Goal: Task Accomplishment & Management: Use online tool/utility

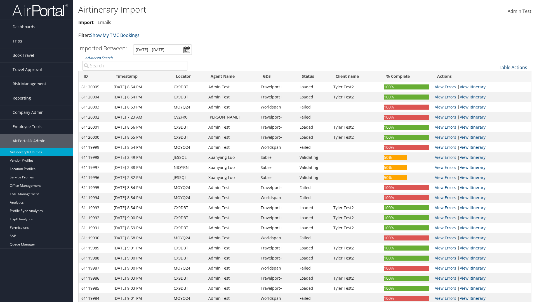
click at [513, 67] on link "Table Actions" at bounding box center [513, 67] width 28 height 6
click at [494, 76] on link "Refresh" at bounding box center [495, 76] width 74 height 10
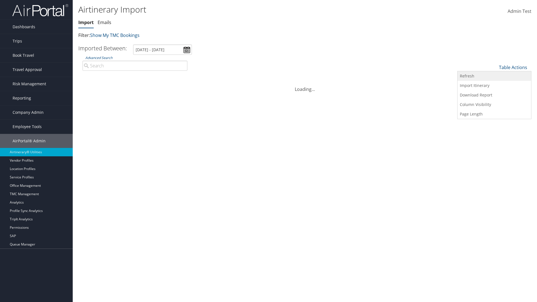
scroll to position [55, 0]
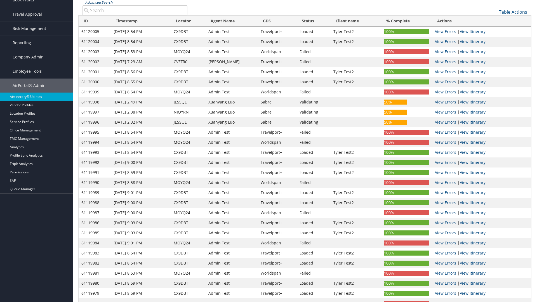
click at [99, 2] on link "Advanced Search" at bounding box center [98, 2] width 27 height 5
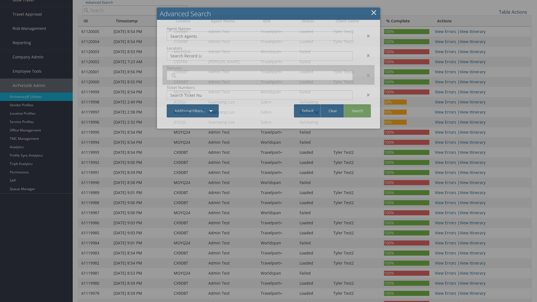
click at [186, 78] on input "search" at bounding box center [185, 76] width 31 height 6
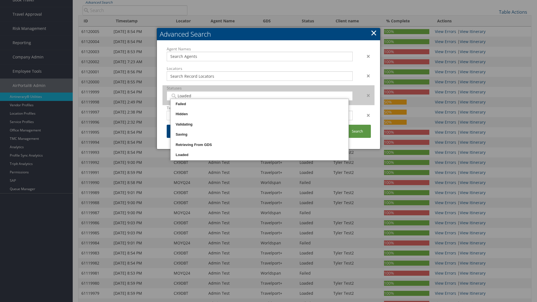
scroll to position [0, 0]
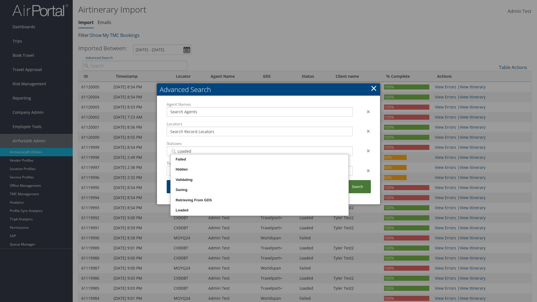
type input "Loaded"
click at [357, 187] on link "Search" at bounding box center [357, 186] width 27 height 13
type input "Loaded"
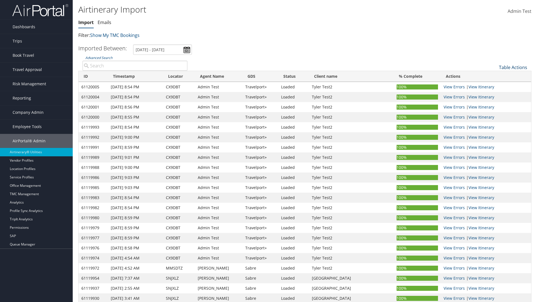
click at [513, 67] on link "Table Actions" at bounding box center [513, 67] width 28 height 6
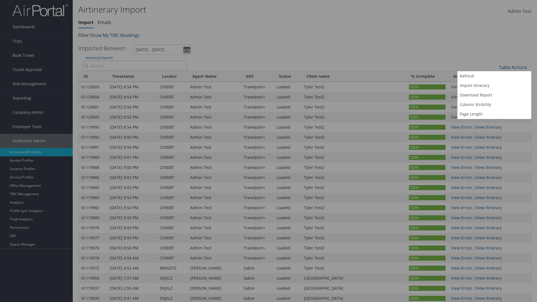
click at [0, 0] on input "Record Locator:" at bounding box center [0, 0] width 0 height 0
type input "CX9DBT"
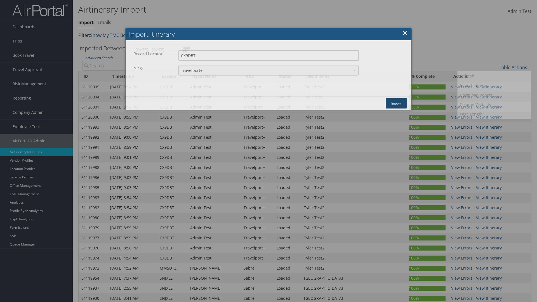
click at [397, 103] on button "Import" at bounding box center [396, 103] width 21 height 10
